Goal: Task Accomplishment & Management: Manage account settings

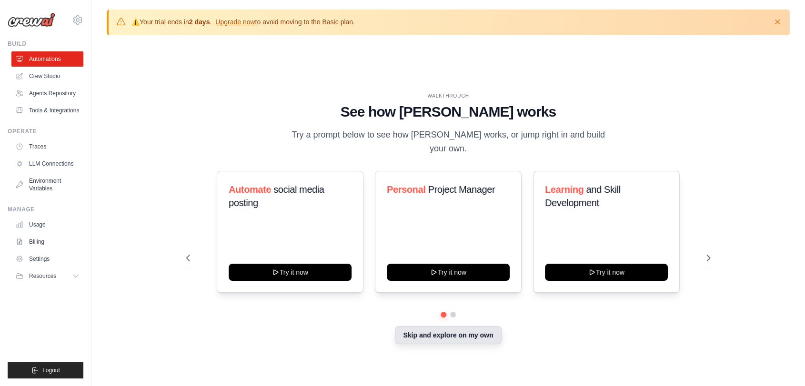
scroll to position [33, 0]
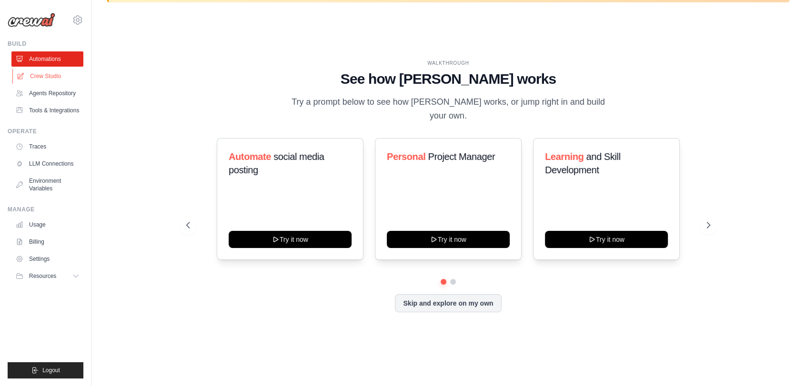
click at [49, 69] on link "Crew Studio" at bounding box center [48, 76] width 72 height 15
click at [49, 73] on link "Crew Studio" at bounding box center [48, 76] width 72 height 15
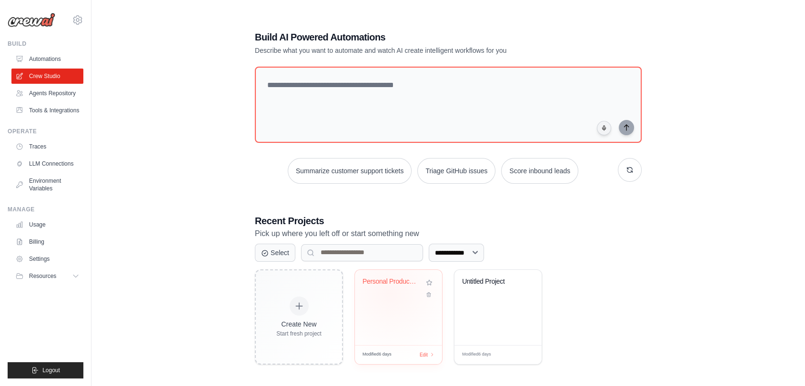
click at [390, 292] on div "Personal Productivity & Project Man..." at bounding box center [398, 289] width 72 height 22
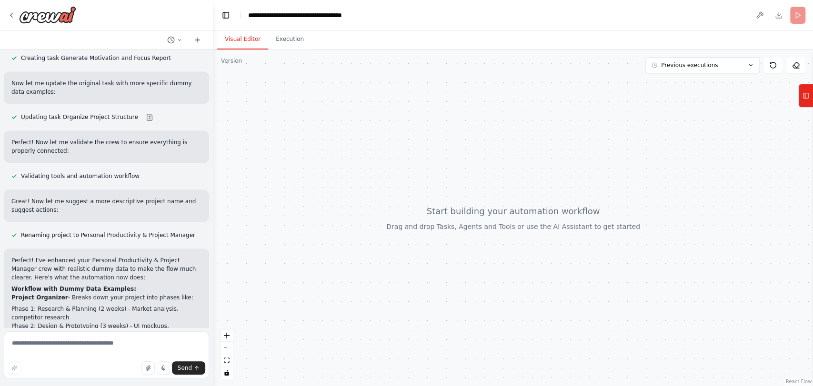
scroll to position [628, 0]
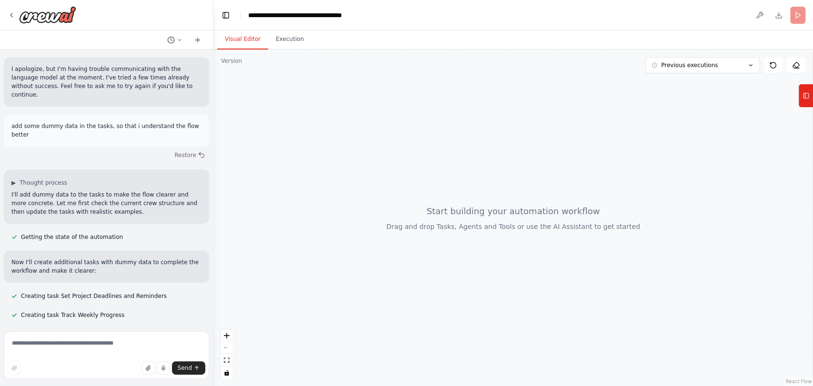
drag, startPoint x: 12, startPoint y: 12, endPoint x: 21, endPoint y: 26, distance: 16.8
click at [12, 12] on icon at bounding box center [12, 15] width 8 height 8
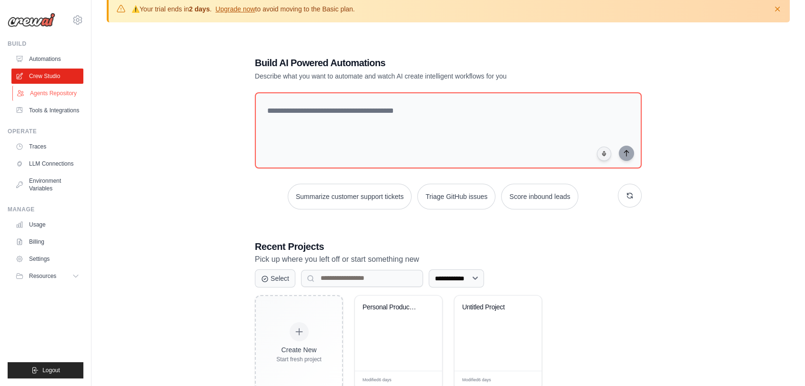
click at [42, 94] on link "Agents Repository" at bounding box center [48, 93] width 72 height 15
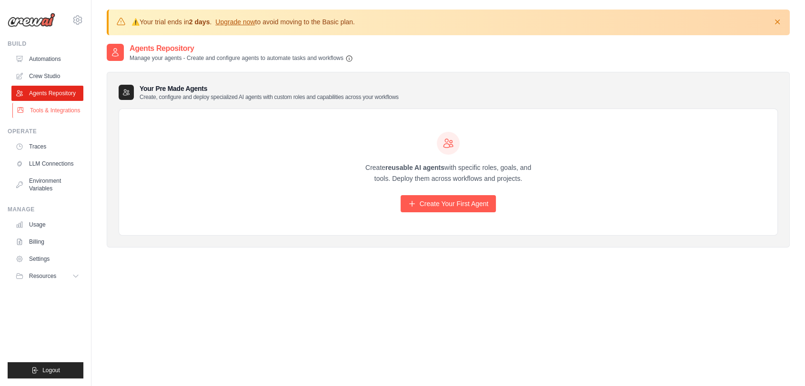
click at [67, 106] on link "Tools & Integrations" at bounding box center [48, 110] width 72 height 15
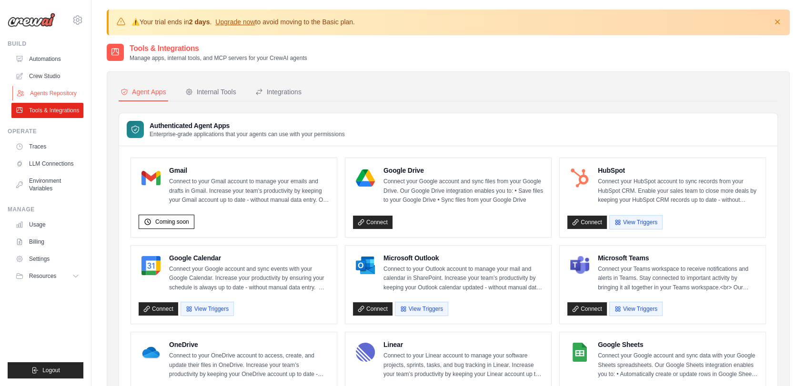
click at [53, 88] on link "Agents Repository" at bounding box center [48, 93] width 72 height 15
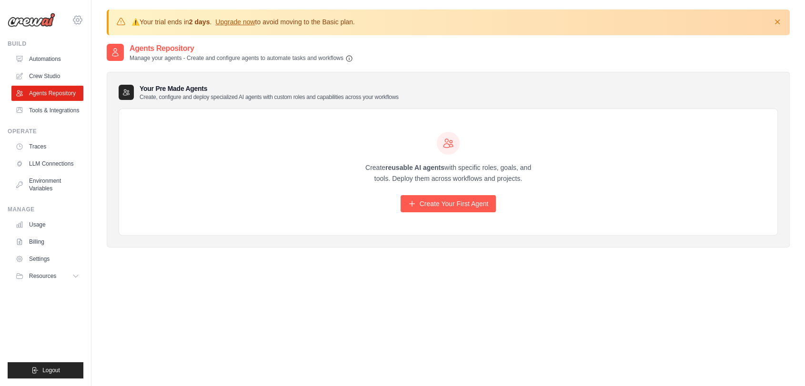
click at [76, 14] on icon at bounding box center [77, 19] width 11 height 11
click at [108, 62] on span "Settings" at bounding box center [117, 59] width 75 height 10
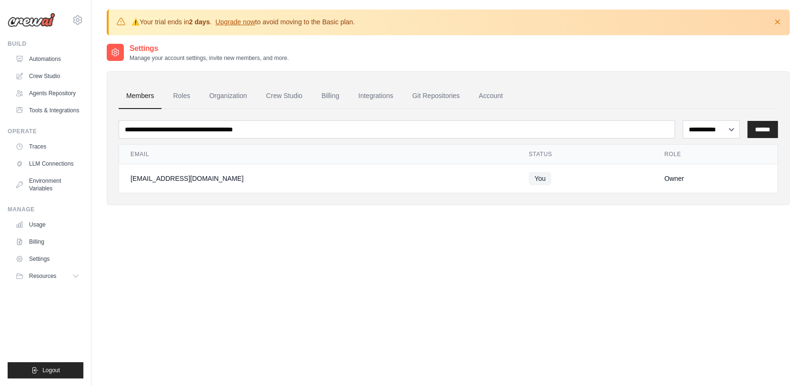
click at [450, 146] on th "Email" at bounding box center [318, 155] width 398 height 20
click at [390, 145] on th "Email" at bounding box center [318, 155] width 398 height 20
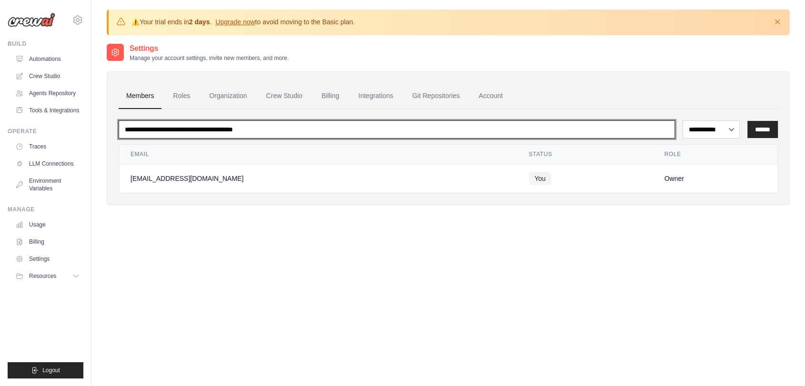
click at [293, 136] on input "email" at bounding box center [397, 129] width 556 height 18
click at [232, 133] on input "email" at bounding box center [397, 129] width 556 height 18
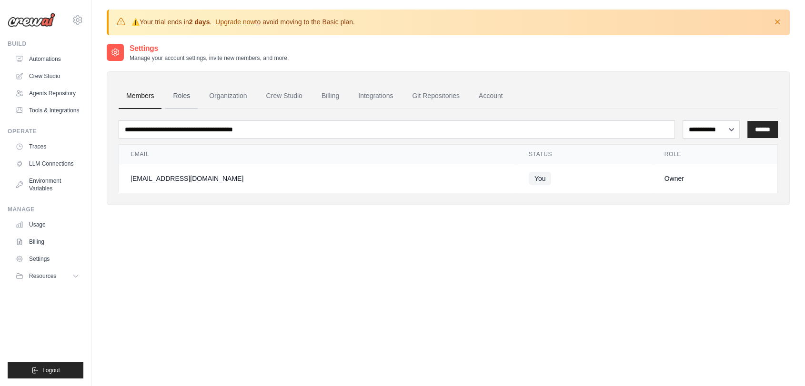
click at [191, 93] on link "Roles" at bounding box center [181, 96] width 32 height 26
click at [190, 99] on link "Roles" at bounding box center [181, 96] width 32 height 26
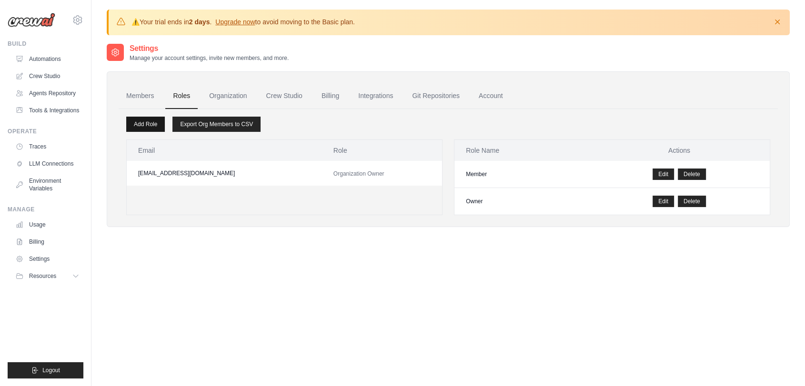
click at [159, 121] on link "Add Role" at bounding box center [145, 124] width 39 height 15
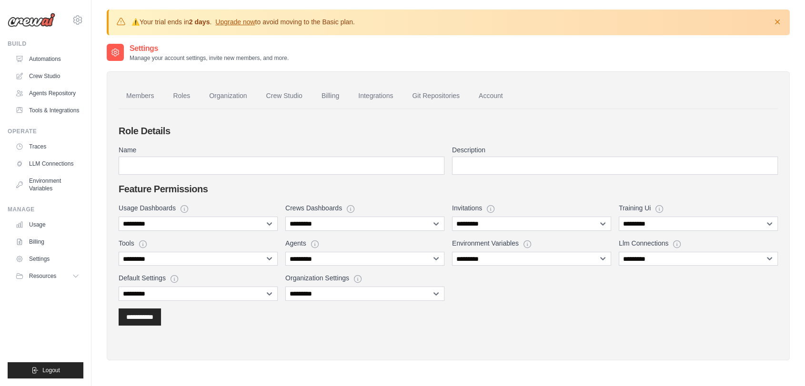
click at [527, 234] on div "**********" at bounding box center [448, 252] width 659 height 98
click at [509, 224] on select "**********" at bounding box center [531, 224] width 159 height 14
click at [489, 293] on div "**********" at bounding box center [448, 252] width 659 height 98
click at [628, 224] on select "**********" at bounding box center [698, 224] width 159 height 14
click at [579, 319] on div "**********" at bounding box center [448, 224] width 659 height 201
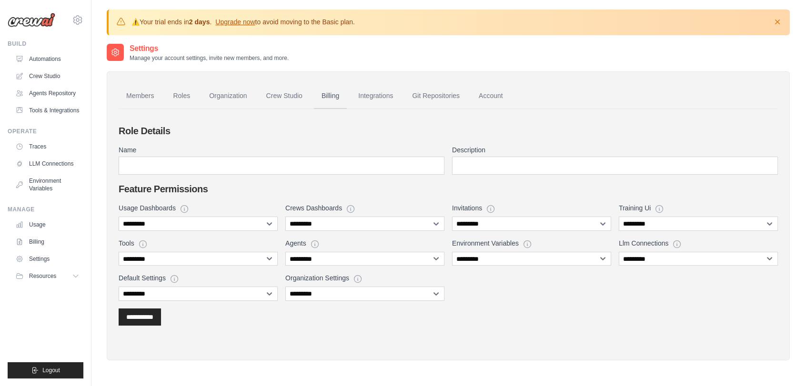
drag, startPoint x: 293, startPoint y: 90, endPoint x: 336, endPoint y: 104, distance: 45.0
click at [293, 90] on link "Crew Studio" at bounding box center [284, 96] width 51 height 26
click at [336, 104] on link "Billing" at bounding box center [330, 96] width 33 height 26
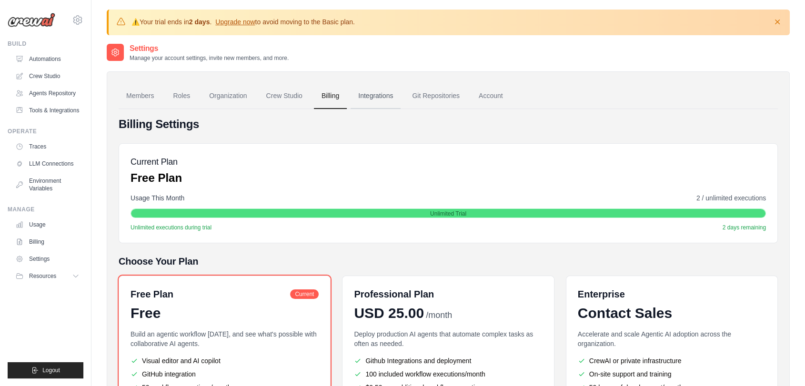
click at [380, 89] on link "Integrations" at bounding box center [375, 96] width 50 height 26
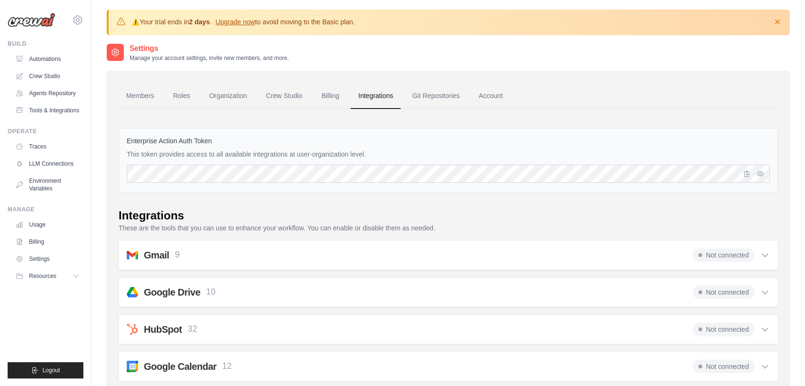
click at [638, 245] on div "Gmail 9 Not connected Select all Send an Email: gmail_send_email Get an Email b…" at bounding box center [448, 255] width 659 height 30
click at [639, 256] on div "Gmail 9 Not connected" at bounding box center [448, 255] width 643 height 13
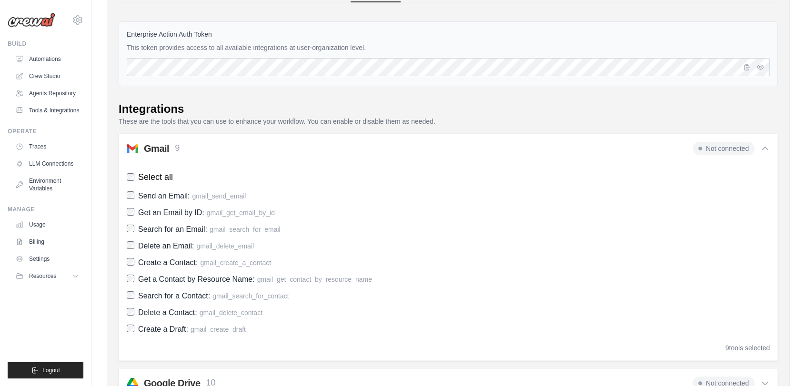
scroll to position [211, 0]
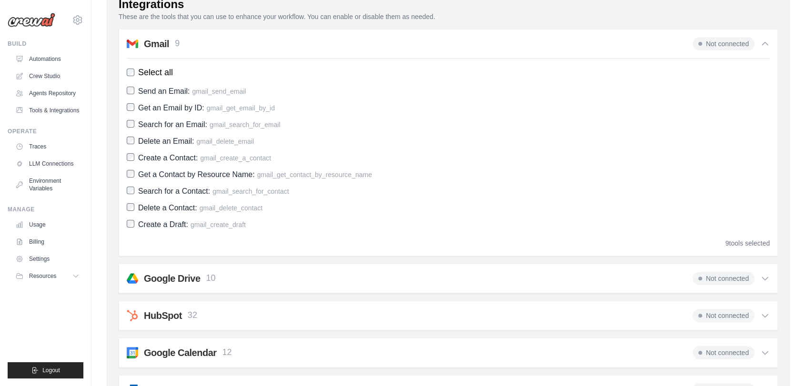
click at [290, 43] on div "Gmail 9 Not connected" at bounding box center [448, 43] width 643 height 13
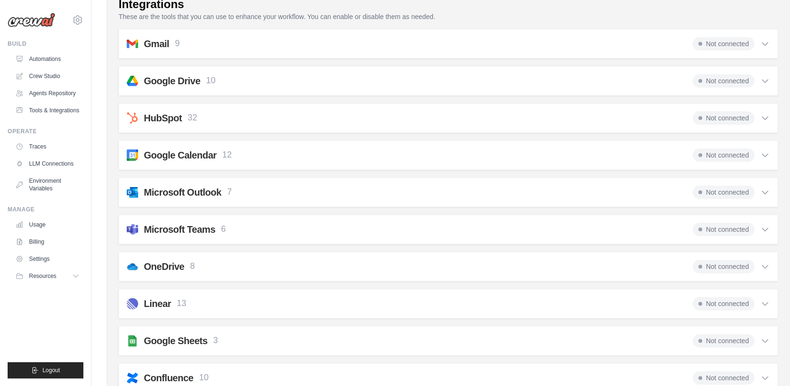
click at [285, 72] on div "Google Drive 10 Not connected Select all Get File Metadata: google_drive_get_fi…" at bounding box center [448, 81] width 659 height 30
click at [284, 80] on div "Google Drive 10 Not connected" at bounding box center [448, 80] width 643 height 13
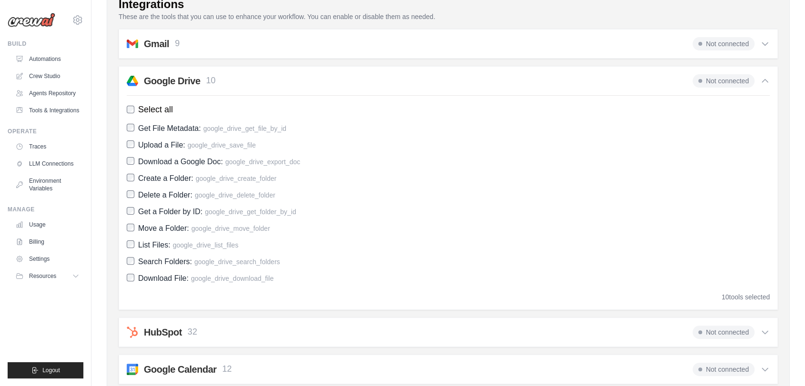
click at [284, 80] on div "Google Drive 10 Not connected" at bounding box center [448, 80] width 643 height 13
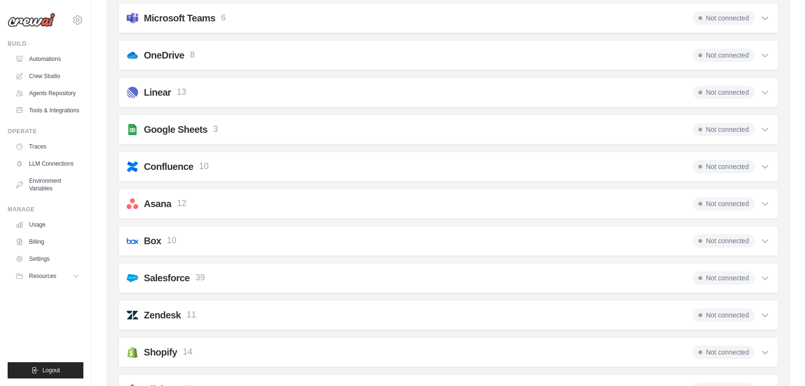
scroll to position [317, 0]
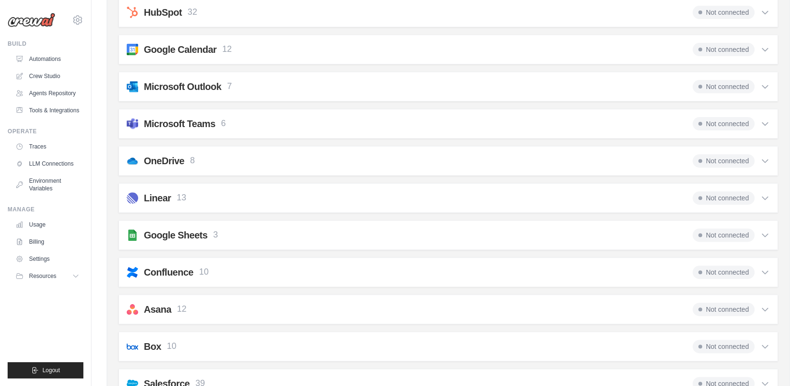
click at [202, 186] on div "Linear 13 Not connected Select all Create an Issue: linear_create_issue Update …" at bounding box center [448, 198] width 659 height 30
click at [201, 191] on div "Linear 13 Not connected" at bounding box center [448, 197] width 643 height 13
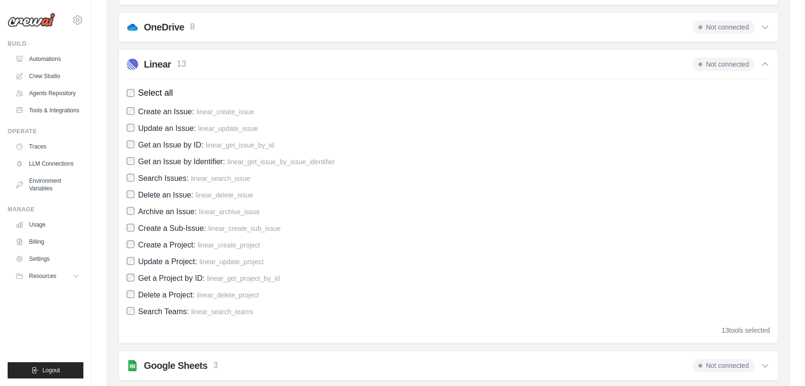
scroll to position [423, 0]
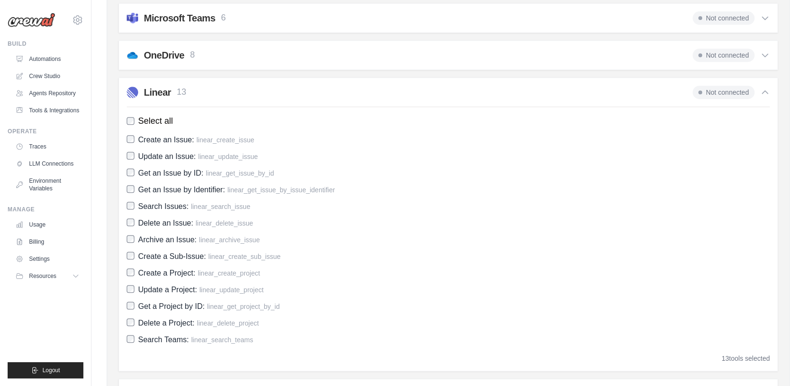
click at [271, 86] on div "Linear 13 Not connected" at bounding box center [448, 92] width 643 height 13
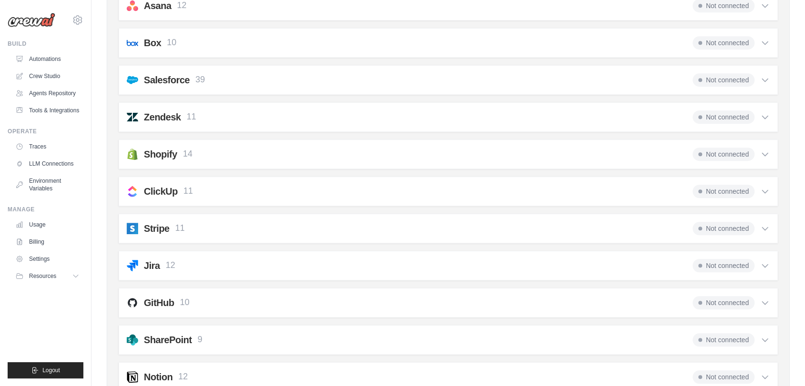
scroll to position [729, 0]
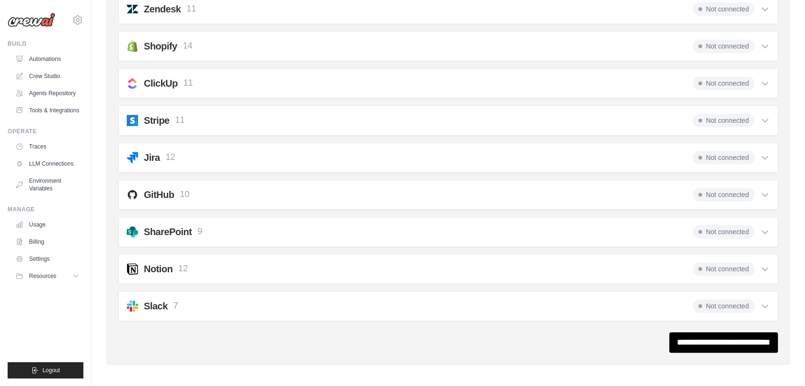
click at [247, 168] on div "Jira 12 Not connected Select all Create an Issue: jira_create_issue Update an I…" at bounding box center [448, 158] width 659 height 30
click at [247, 158] on div "Jira 12 Not connected" at bounding box center [448, 157] width 643 height 13
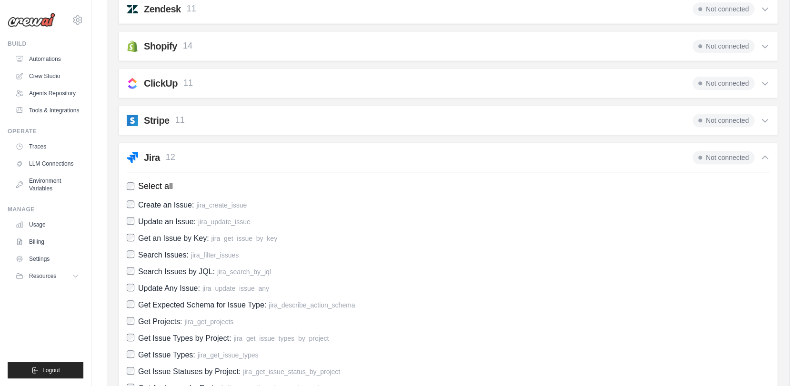
click at [240, 172] on div "Select all Create an Issue: jira_create_issue Update an Issue: jira_update_issu…" at bounding box center [448, 292] width 643 height 240
click at [238, 151] on div "Jira 12 Not connected" at bounding box center [448, 157] width 643 height 13
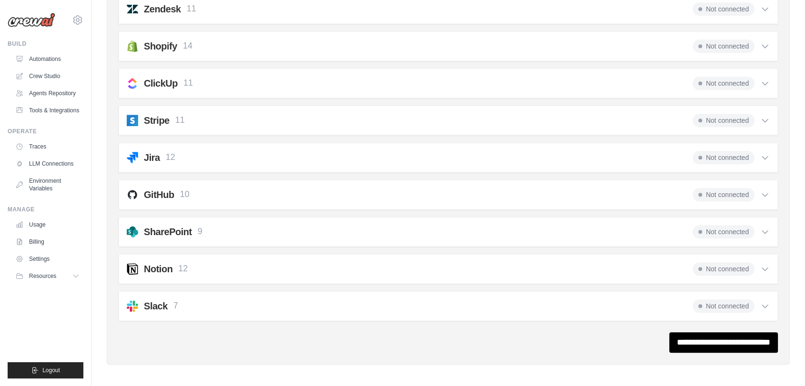
click at [203, 304] on div "Slack 7 Not connected" at bounding box center [448, 306] width 643 height 13
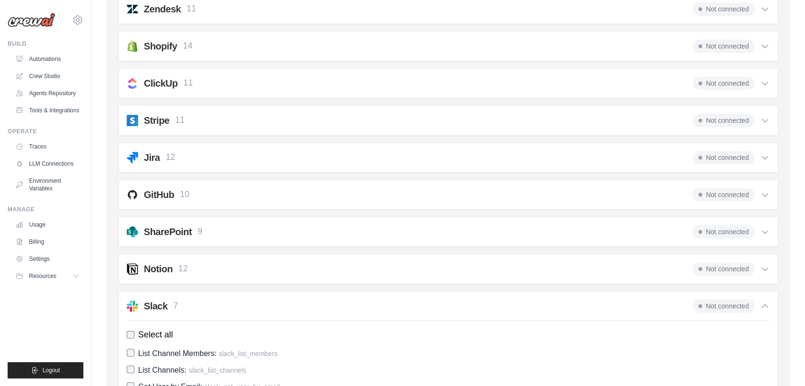
scroll to position [893, 0]
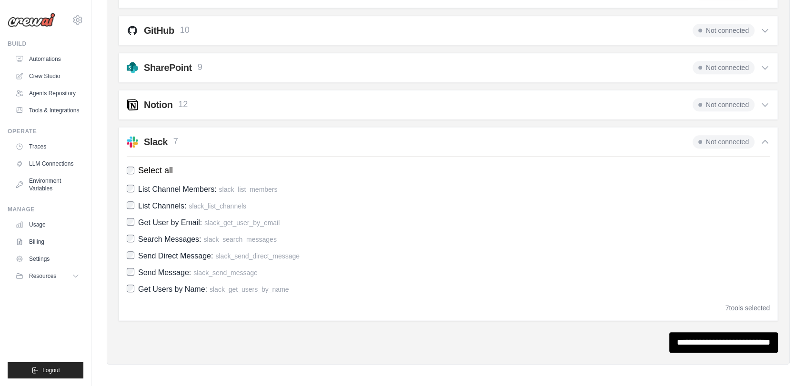
click at [240, 135] on div "Slack 7 Not connected" at bounding box center [448, 141] width 643 height 13
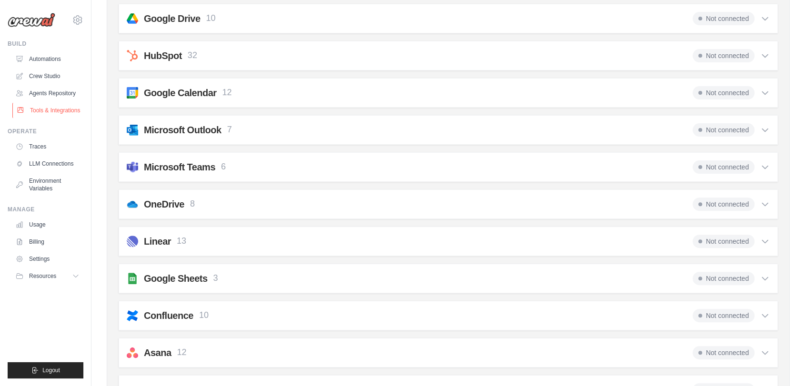
scroll to position [0, 0]
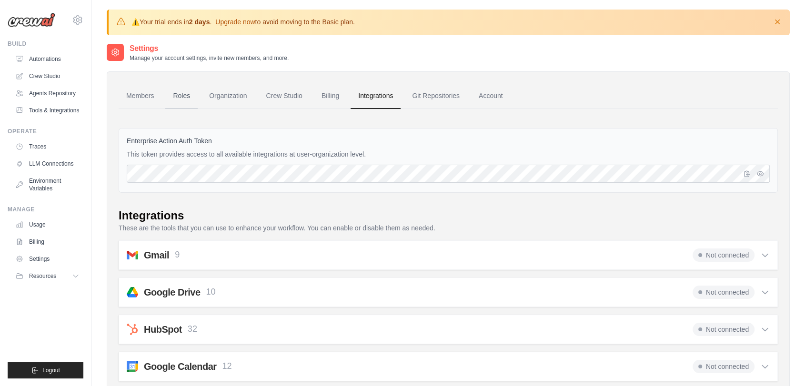
click at [182, 88] on link "Roles" at bounding box center [181, 96] width 32 height 26
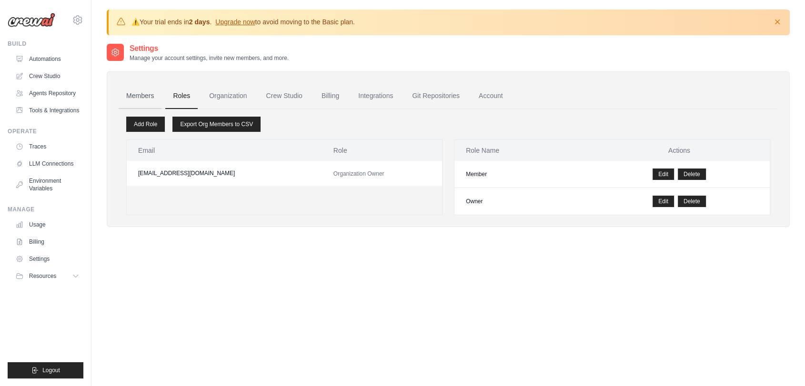
click at [149, 88] on link "Members" at bounding box center [140, 96] width 43 height 26
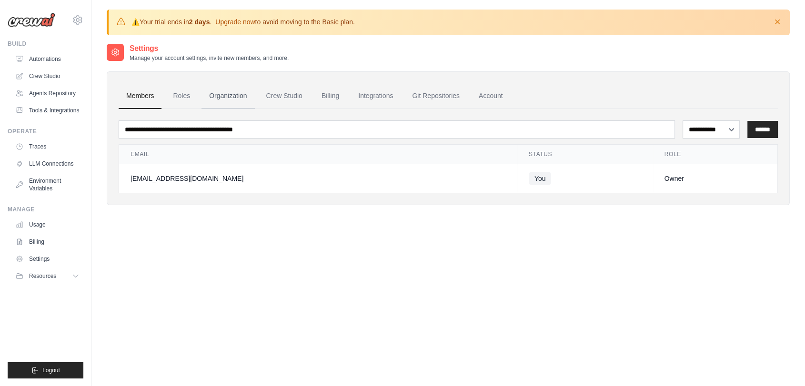
click at [214, 92] on link "Organization" at bounding box center [227, 96] width 53 height 26
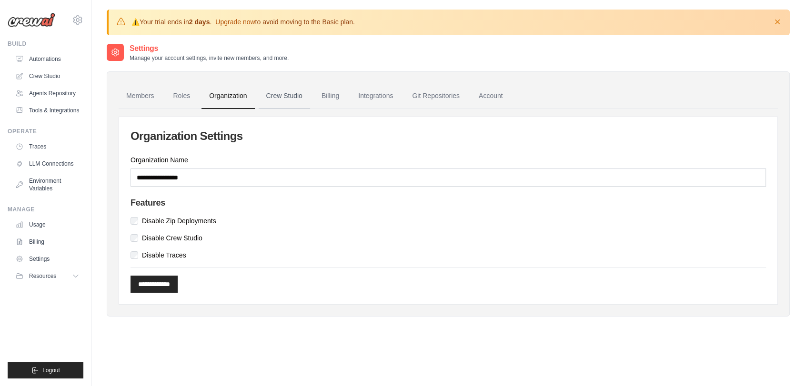
click at [277, 93] on link "Crew Studio" at bounding box center [284, 96] width 51 height 26
